Goal: Understand process/instructions: Learn how to perform a task or action

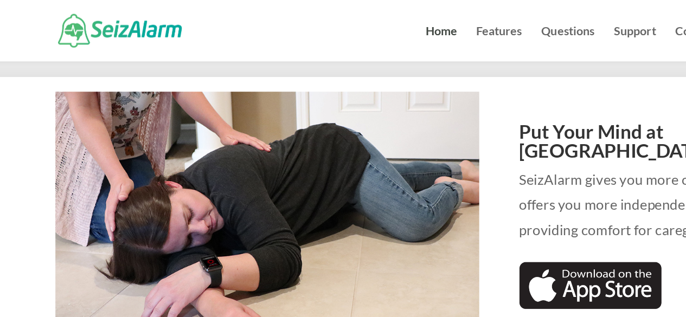
scroll to position [1159, 0]
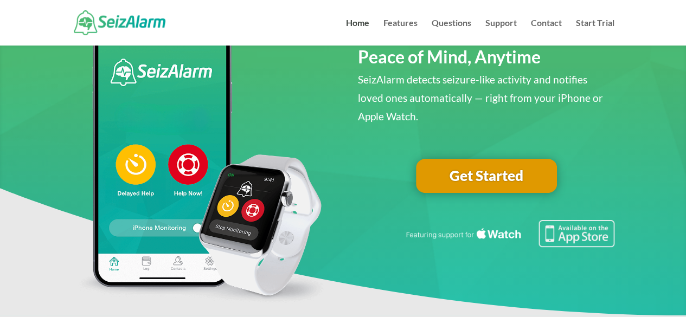
scroll to position [87, 0]
click at [463, 175] on link "Get Started" at bounding box center [486, 176] width 141 height 35
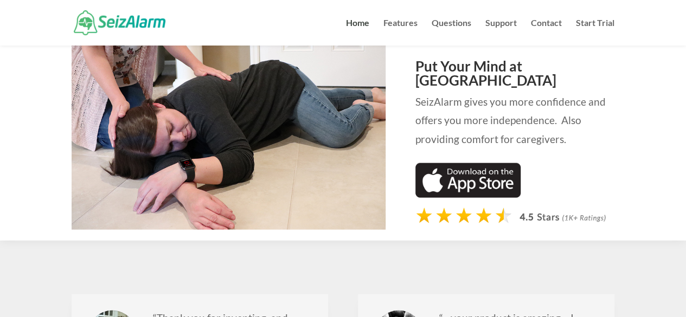
scroll to position [1209, 0]
